Goal: Communication & Community: Answer question/provide support

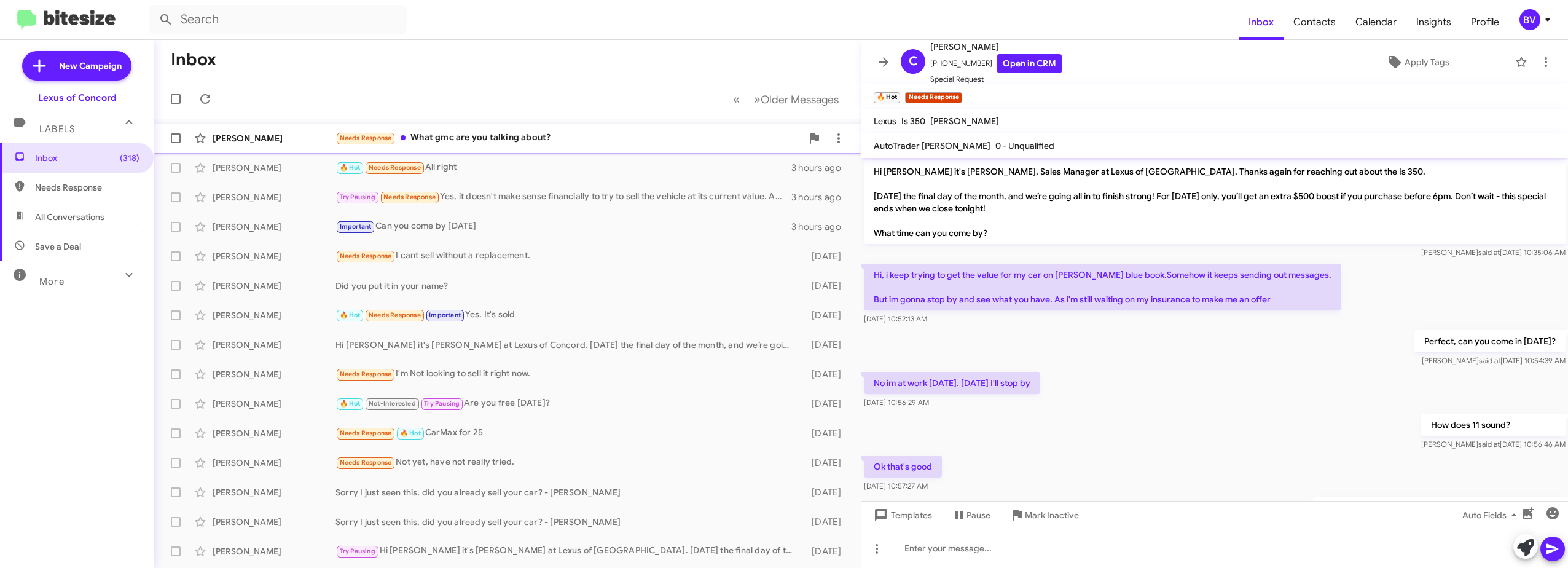
scroll to position [147, 0]
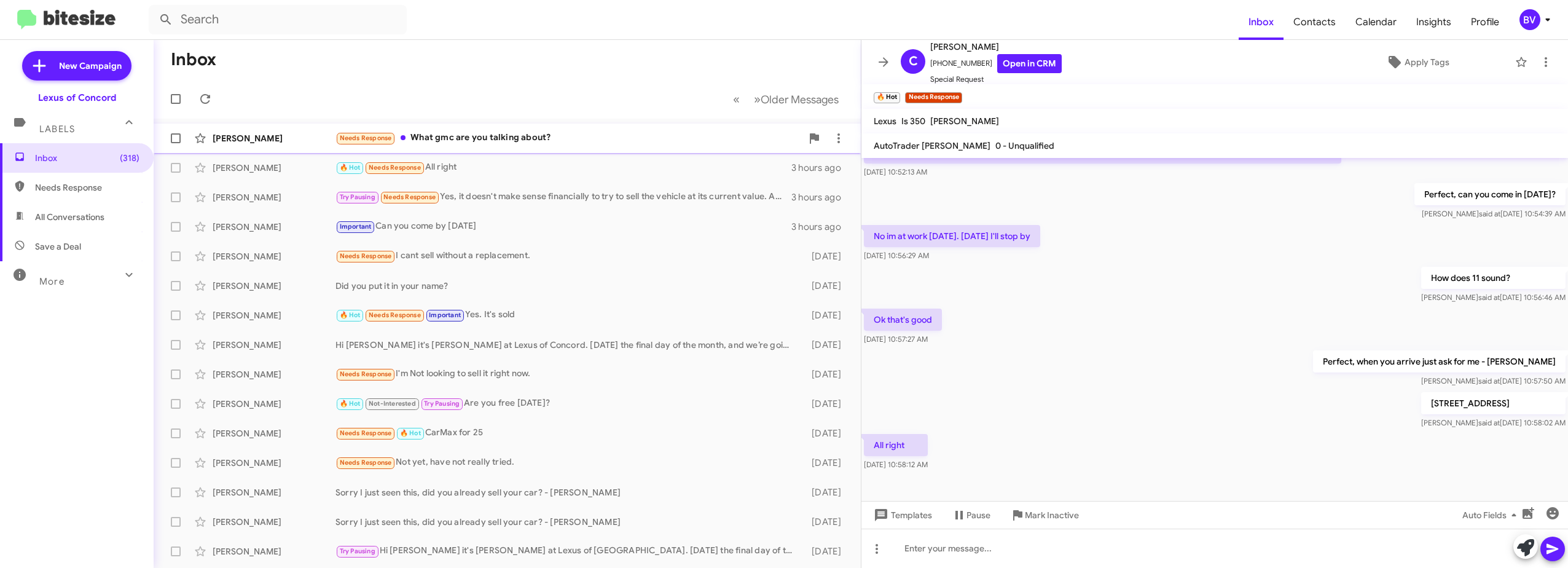
click at [541, 137] on div "Needs Response What gmc are you talking about?" at bounding box center [568, 138] width 466 height 14
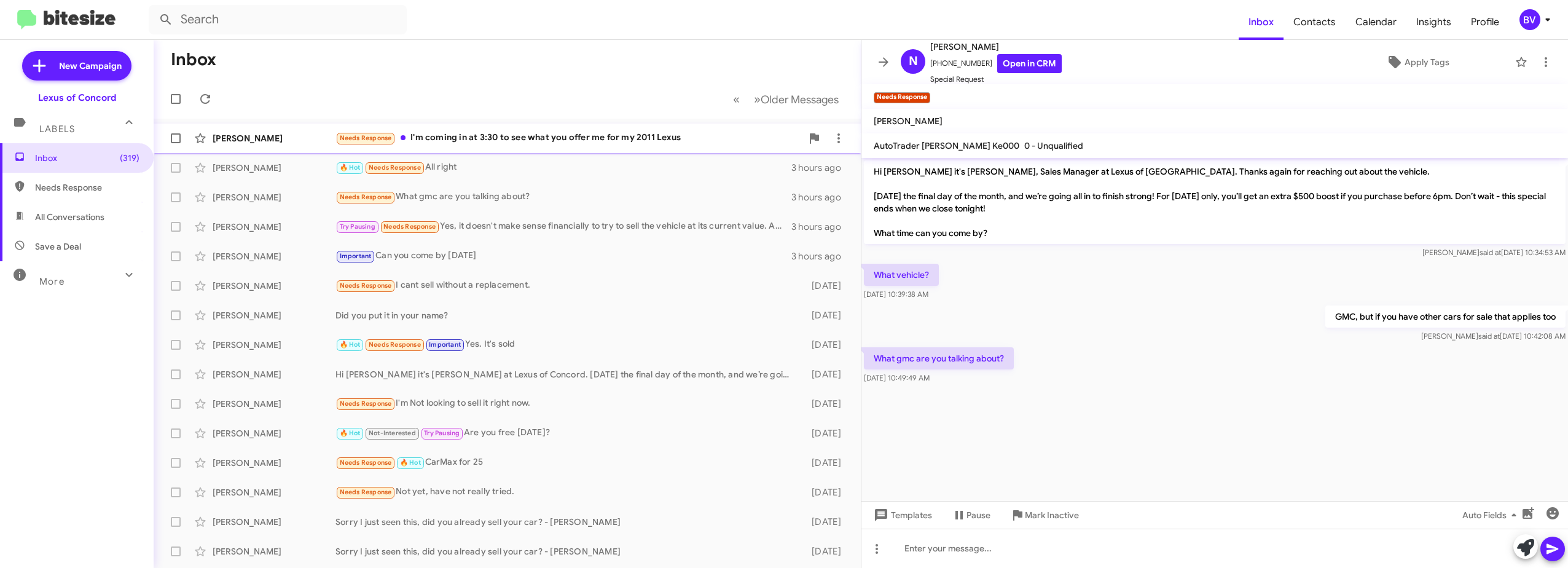
click at [613, 137] on div "Needs Response I'm coming in at 3:30 to see what you offer me for my 2011 Lexus" at bounding box center [568, 138] width 466 height 14
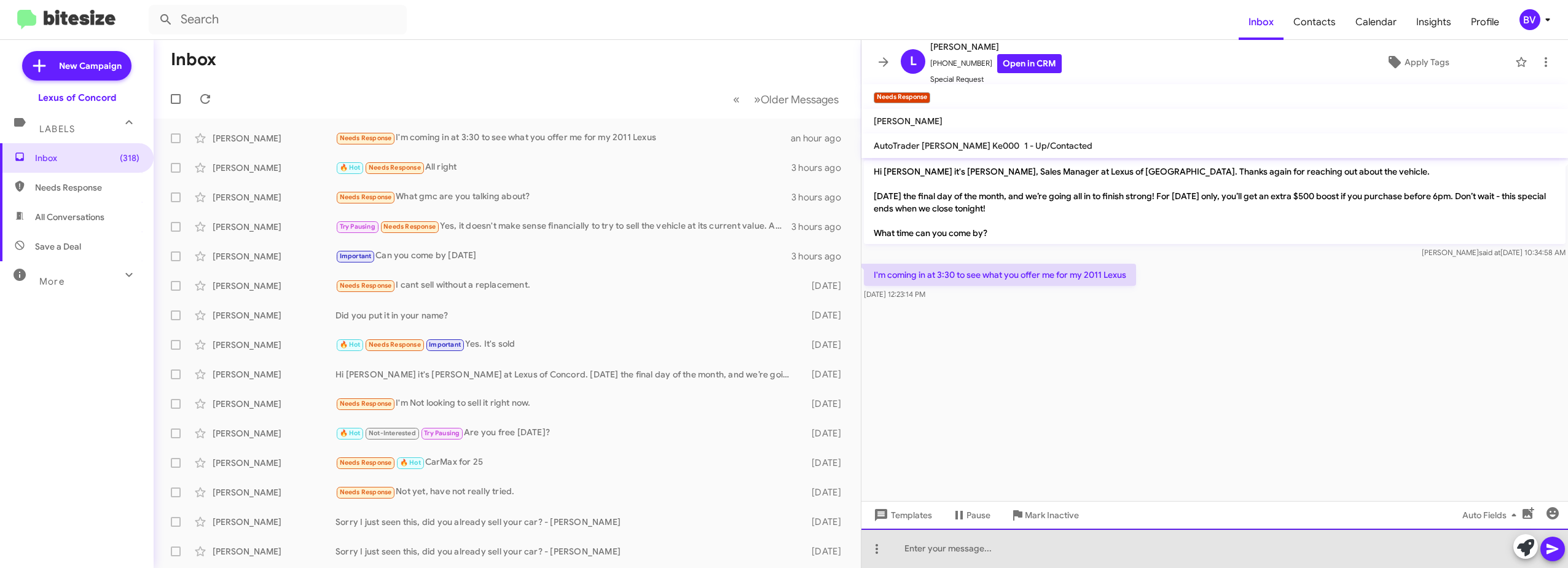
click at [972, 547] on div at bounding box center [1214, 548] width 707 height 39
